Goal: Information Seeking & Learning: Learn about a topic

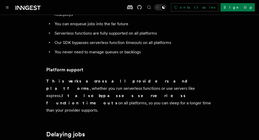
scroll to position [35, 0]
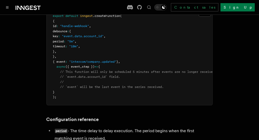
scroll to position [146, 0]
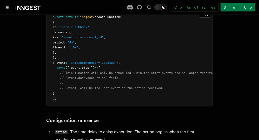
click at [73, 44] on pre "export default inngest .createFunction ( { id : "handle-webhook" , debounce : {…" at bounding box center [130, 57] width 166 height 97
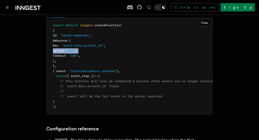
scroll to position [137, 0]
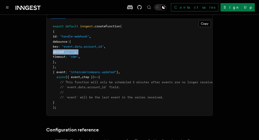
click at [101, 73] on span ""intercom/company.updated"" at bounding box center [92, 72] width 47 height 4
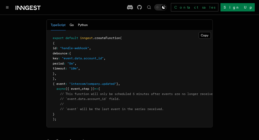
scroll to position [122, 0]
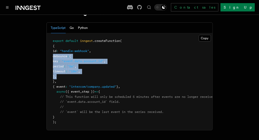
drag, startPoint x: 86, startPoint y: 76, endPoint x: 38, endPoint y: 57, distance: 51.8
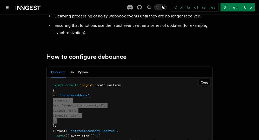
scroll to position [0, 0]
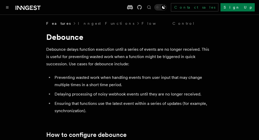
click at [26, 5] on icon at bounding box center [28, 8] width 25 height 6
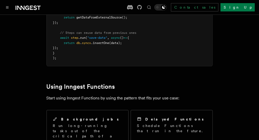
scroll to position [237, 0]
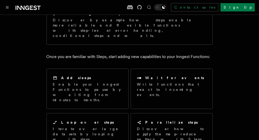
scroll to position [43, 0]
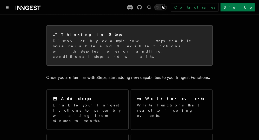
click at [140, 51] on div "Thinking in Steps Discover by example how steps enable more reliable and flexib…" at bounding box center [130, 45] width 166 height 40
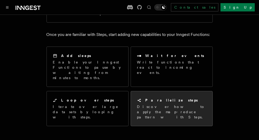
scroll to position [169, 0]
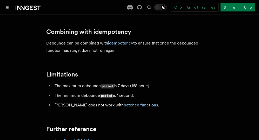
scroll to position [583, 0]
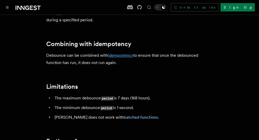
click at [115, 53] on link "idempotency" at bounding box center [120, 55] width 25 height 5
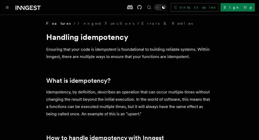
click at [55, 24] on span "Features" at bounding box center [59, 23] width 24 height 5
click at [78, 23] on link "Inngest Functions" at bounding box center [106, 23] width 56 height 5
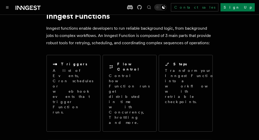
scroll to position [23, 0]
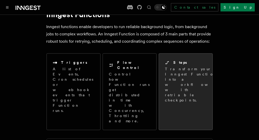
click at [163, 65] on div "Steps Transform your Inngest Function into a workflow with retriable checkpoint…" at bounding box center [186, 81] width 54 height 55
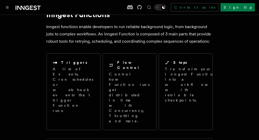
scroll to position [0, 0]
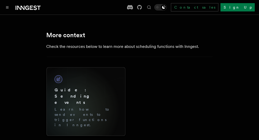
scroll to position [444, 0]
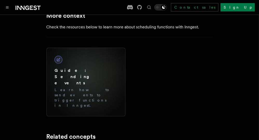
click at [86, 87] on p "Learn how to send events to trigger functions in Inngest." at bounding box center [86, 97] width 62 height 21
